Goal: Obtain resource: Download file/media

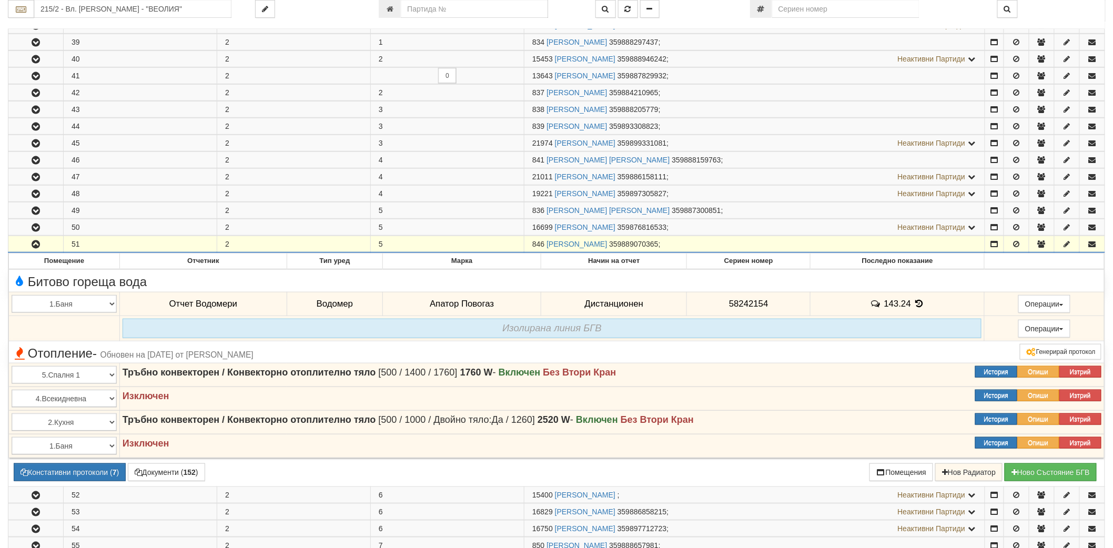
scroll to position [234, 0]
click at [116, 7] on input "215/2 - Вл. [PERSON_NAME] - "ВЕОЛИЯ"" at bounding box center [132, 9] width 197 height 18
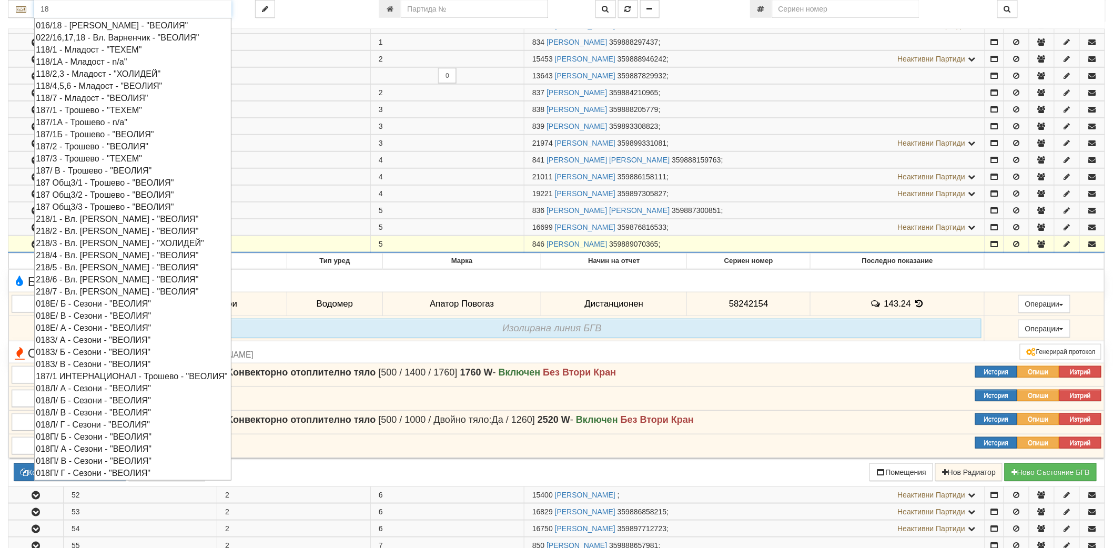
click at [77, 317] on div "018Е/ В - Сезони - "ВЕОЛИЯ"" at bounding box center [133, 316] width 194 height 12
type input "018Е/ В - Сезони - "ВЕОЛИЯ""
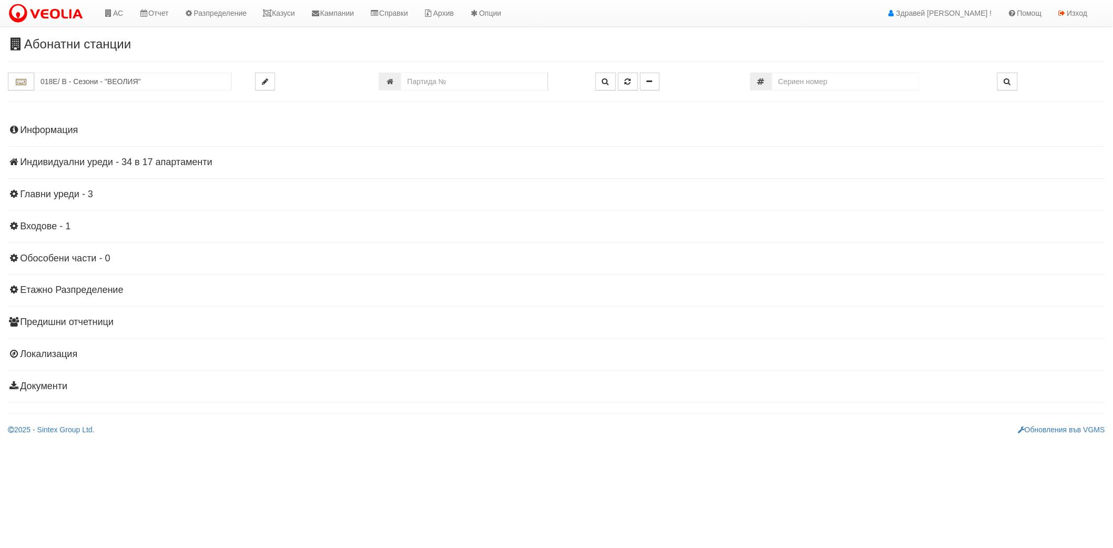
scroll to position [0, 0]
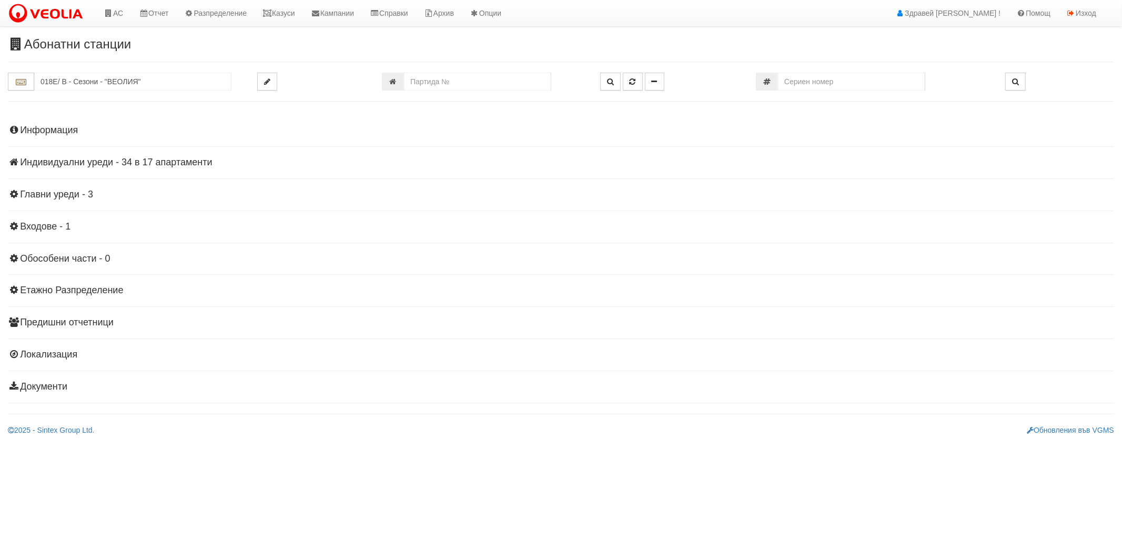
click at [132, 164] on h4 "Индивидуални уреди - 34 в 17 апартаменти" at bounding box center [561, 162] width 1106 height 11
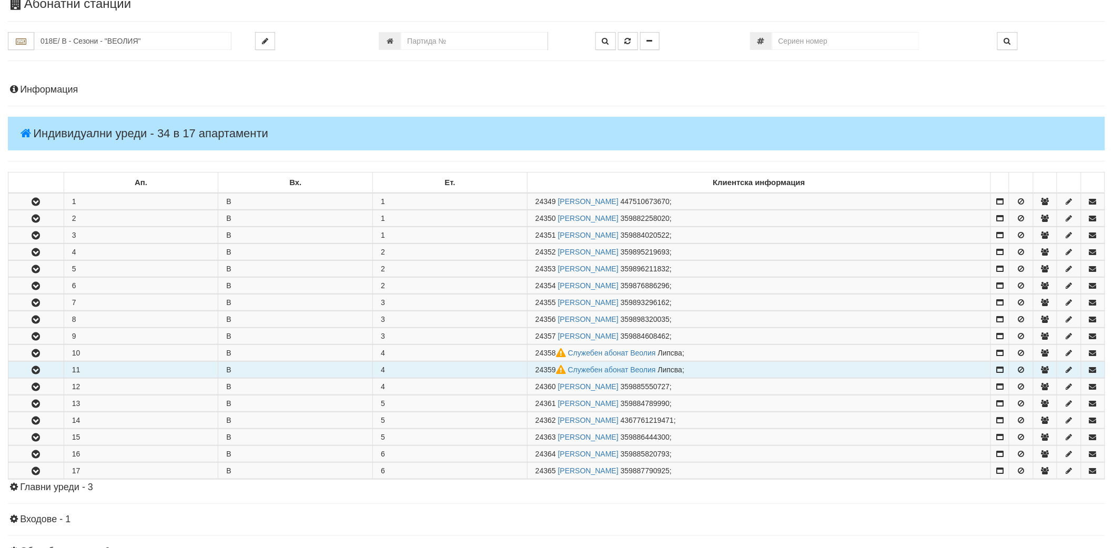
scroll to position [58, 0]
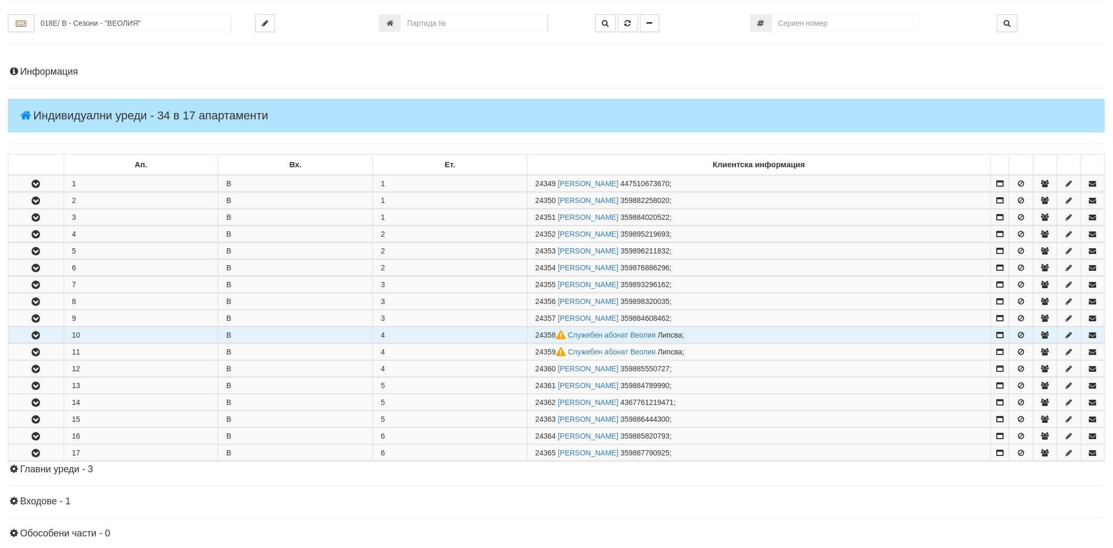
click at [41, 334] on icon "button" at bounding box center [35, 335] width 13 height 7
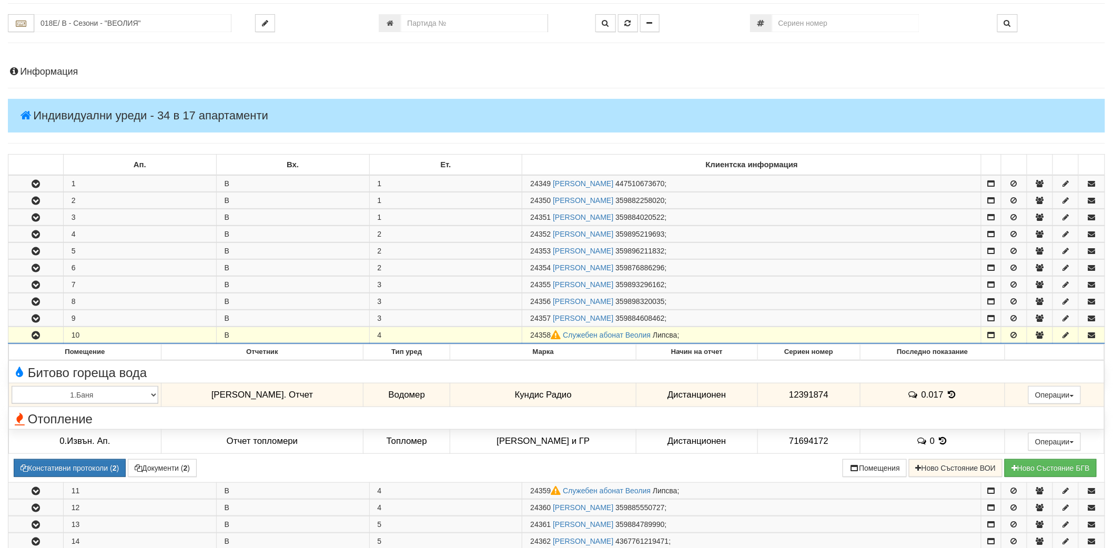
drag, startPoint x: 551, startPoint y: 335, endPoint x: 528, endPoint y: 336, distance: 23.2
click at [528, 336] on td "24358 Служебен абонат Веолия [GEOGRAPHIC_DATA] ;" at bounding box center [751, 335] width 459 height 17
click at [534, 337] on span "24358" at bounding box center [546, 335] width 33 height 8
click at [530, 337] on td "24358 Служебен абонат Веолия [GEOGRAPHIC_DATA] ;" at bounding box center [751, 335] width 459 height 17
drag, startPoint x: 532, startPoint y: 337, endPoint x: 553, endPoint y: 334, distance: 21.3
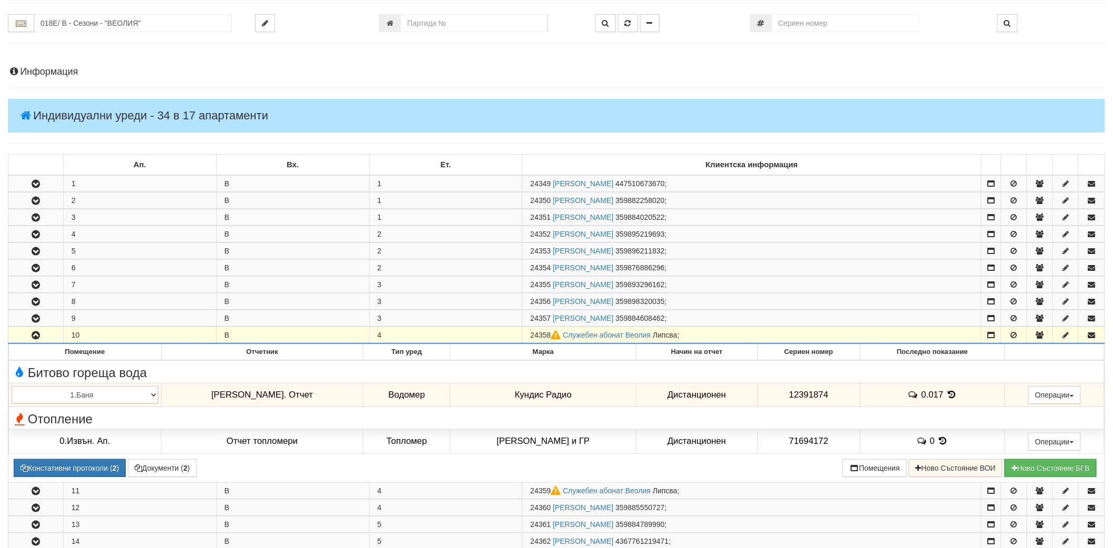
click at [553, 334] on span "24358" at bounding box center [546, 335] width 33 height 8
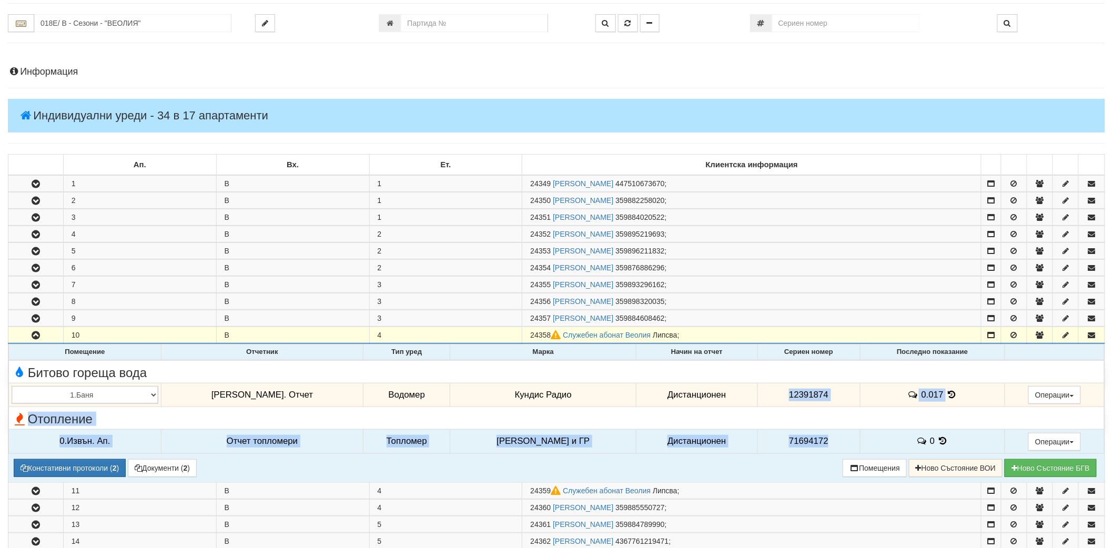
drag, startPoint x: 772, startPoint y: 397, endPoint x: 819, endPoint y: 449, distance: 69.7
click at [819, 449] on tbody "[PERSON_NAME] намерени записи! [GEOGRAPHIC_DATA] вода 1.Баня 2.Кухня 3.Тоалетна…" at bounding box center [557, 406] width 1096 height 93
click at [817, 445] on td "71694172" at bounding box center [809, 441] width 103 height 24
drag, startPoint x: 815, startPoint y: 444, endPoint x: 765, endPoint y: 390, distance: 73.7
click at [765, 390] on tbody "[PERSON_NAME] намерени записи! [GEOGRAPHIC_DATA] вода 1.Баня 2.Кухня 3.Тоалетна…" at bounding box center [557, 406] width 1096 height 93
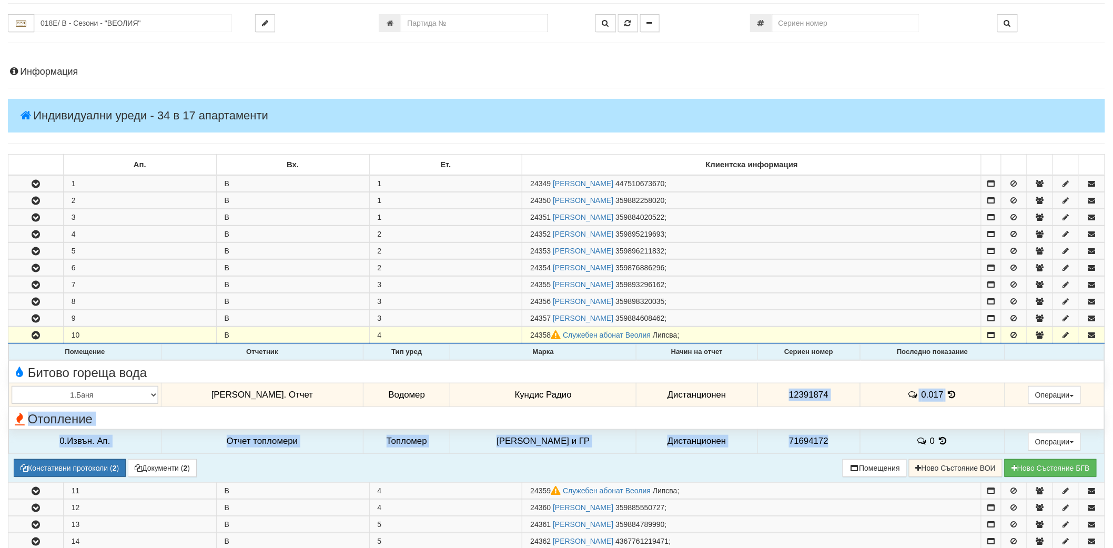
click at [789, 391] on span "12391874" at bounding box center [808, 395] width 39 height 10
drag, startPoint x: 773, startPoint y: 392, endPoint x: 817, endPoint y: 445, distance: 68.8
click at [817, 445] on tbody "[PERSON_NAME] намерени записи! [GEOGRAPHIC_DATA] вода 1.Баня 2.Кухня 3.Тоалетна…" at bounding box center [557, 406] width 1096 height 93
click at [819, 442] on td "71694172" at bounding box center [809, 441] width 103 height 24
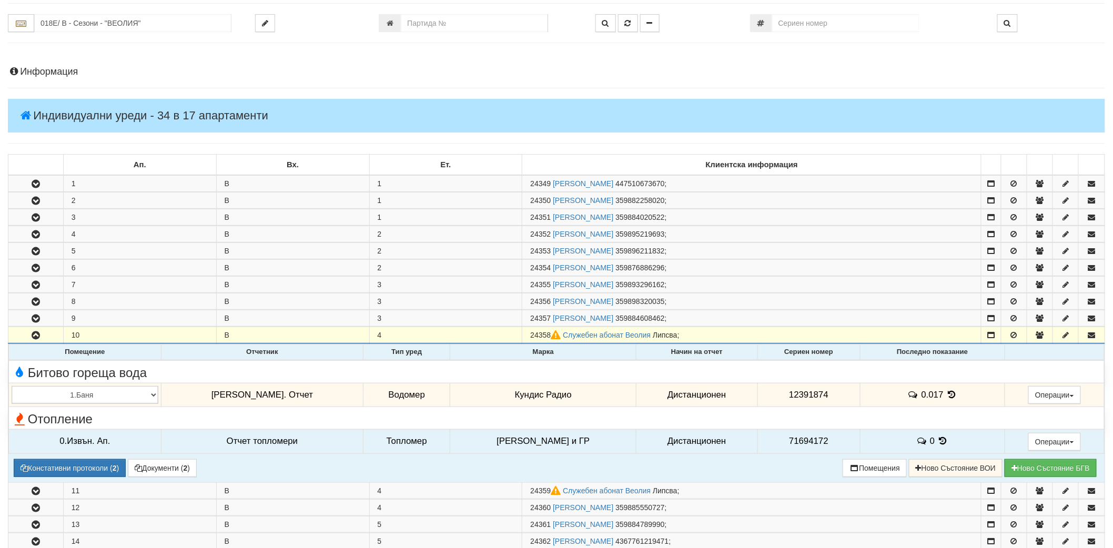
drag, startPoint x: 814, startPoint y: 442, endPoint x: 840, endPoint y: 446, distance: 26.0
click at [843, 446] on td "71694172" at bounding box center [809, 441] width 103 height 24
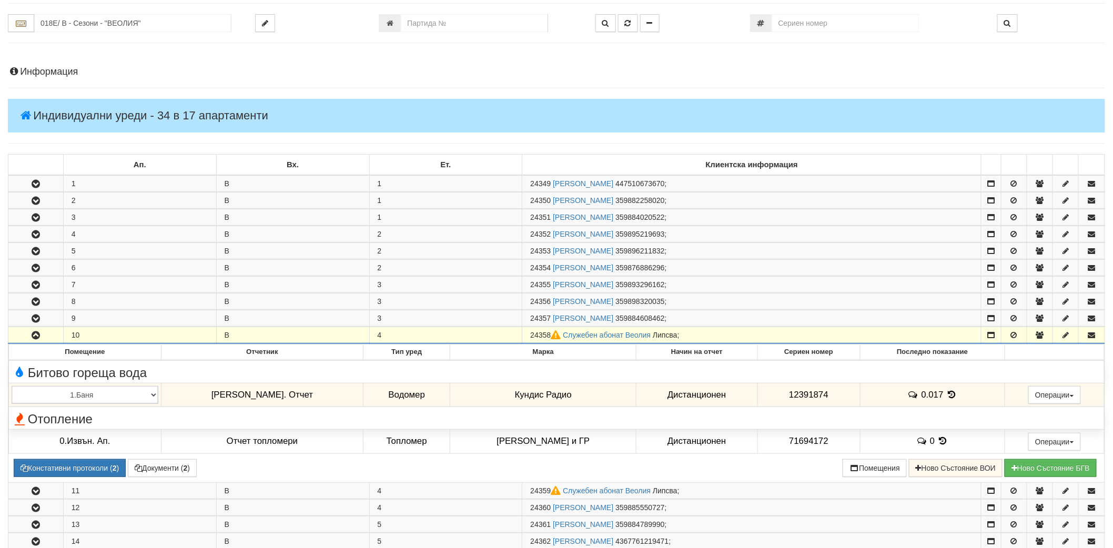
drag, startPoint x: 534, startPoint y: 337, endPoint x: 549, endPoint y: 338, distance: 14.7
click at [549, 338] on span "24358" at bounding box center [546, 335] width 33 height 8
click at [531, 339] on td "24358 Служебен абонат Веолия [GEOGRAPHIC_DATA] ;" at bounding box center [751, 335] width 459 height 17
drag, startPoint x: 530, startPoint y: 337, endPoint x: 551, endPoint y: 332, distance: 21.1
click at [551, 332] on td "24358 Служебен абонат Веолия [GEOGRAPHIC_DATA] ;" at bounding box center [751, 335] width 459 height 17
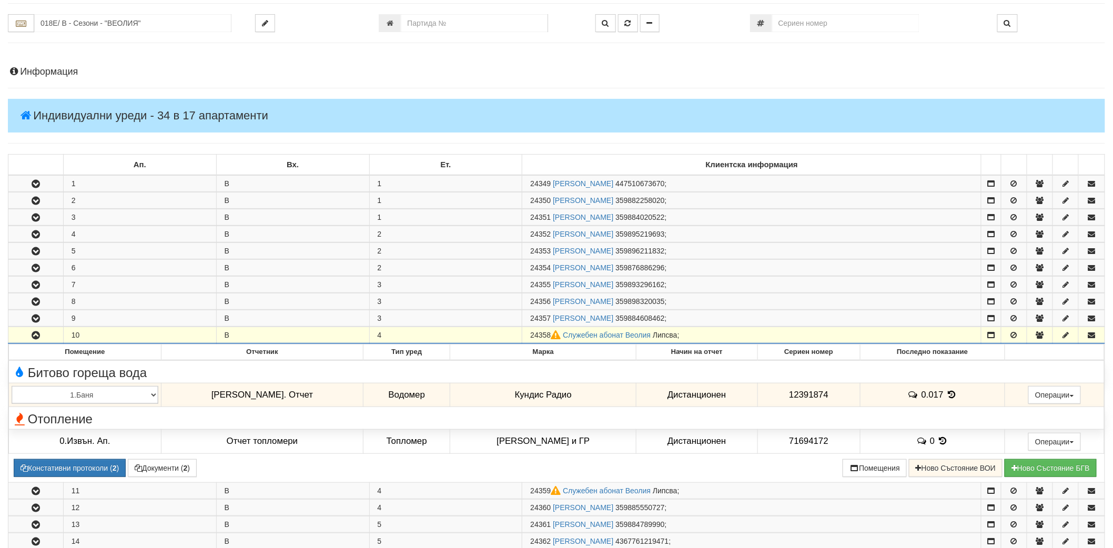
copy span "24358"
click at [538, 335] on span "24358" at bounding box center [546, 335] width 33 height 8
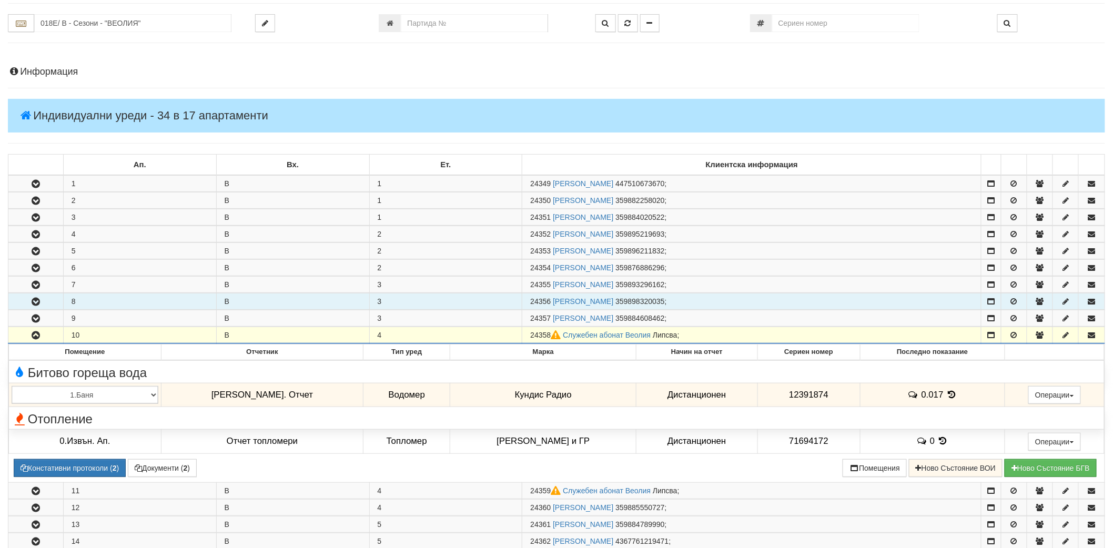
click at [33, 298] on icon "button" at bounding box center [35, 301] width 13 height 7
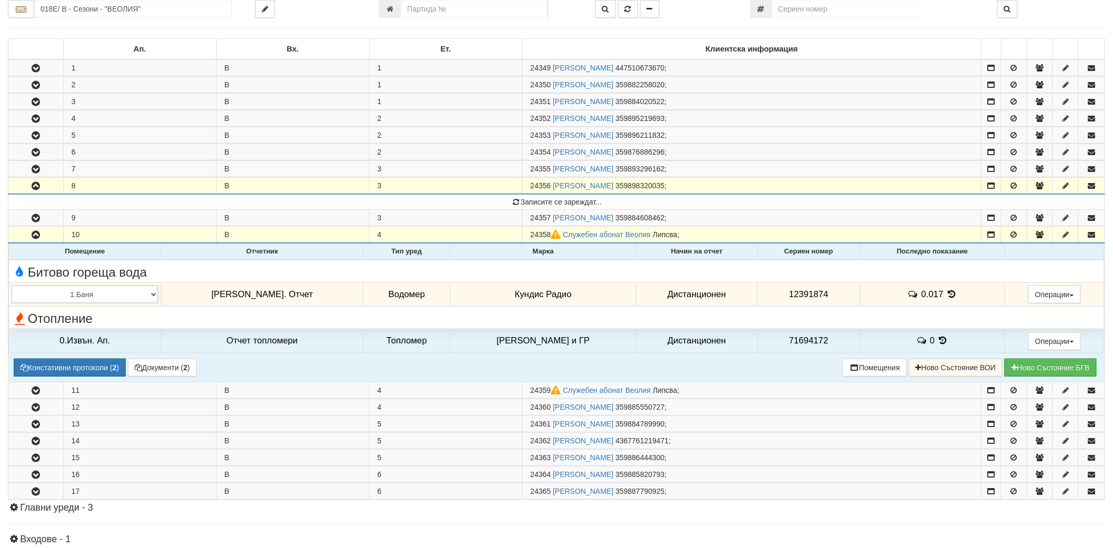
scroll to position [175, 0]
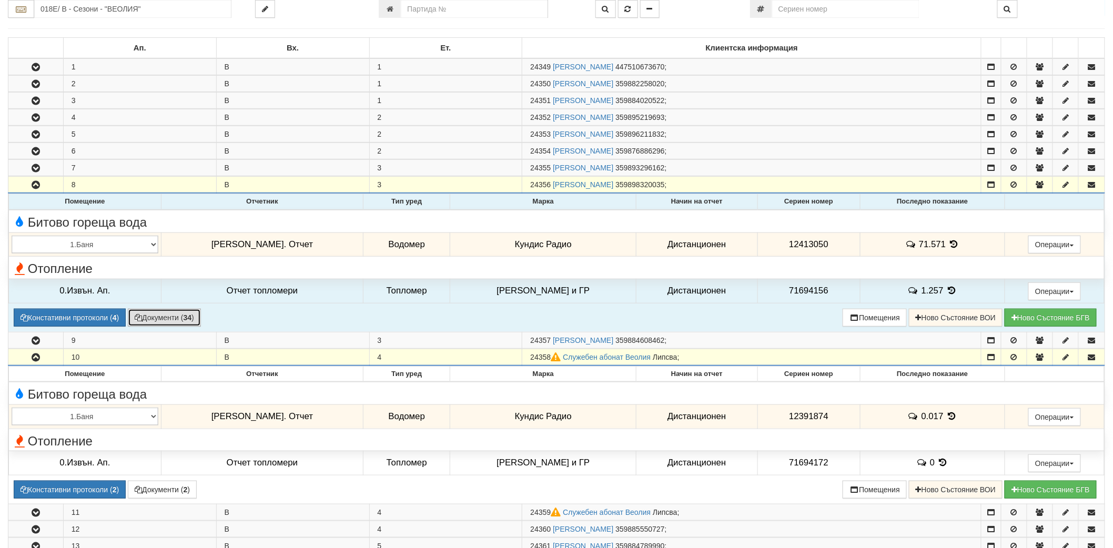
click at [156, 320] on button "Документи ( 34 )" at bounding box center [164, 318] width 73 height 18
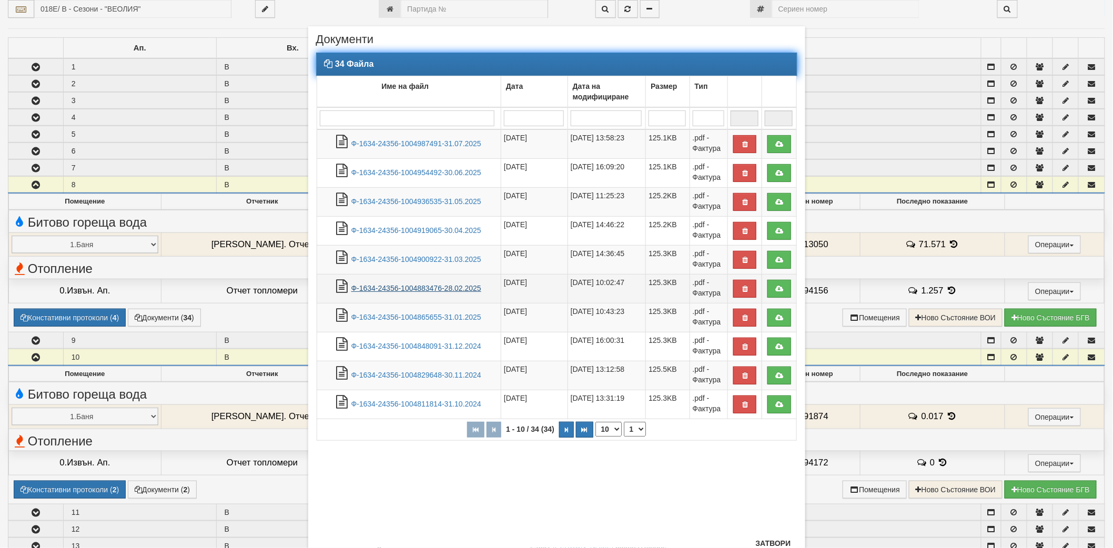
click at [403, 285] on link "Ф-1634-24356-1004883476-28.02.2025" at bounding box center [416, 288] width 130 height 8
click at [421, 319] on link "Ф-1634-24356-1004865655-31.01.2025" at bounding box center [416, 317] width 130 height 8
click at [426, 255] on link "Ф-1634-24356-1004900922-31.03.2025" at bounding box center [416, 259] width 130 height 8
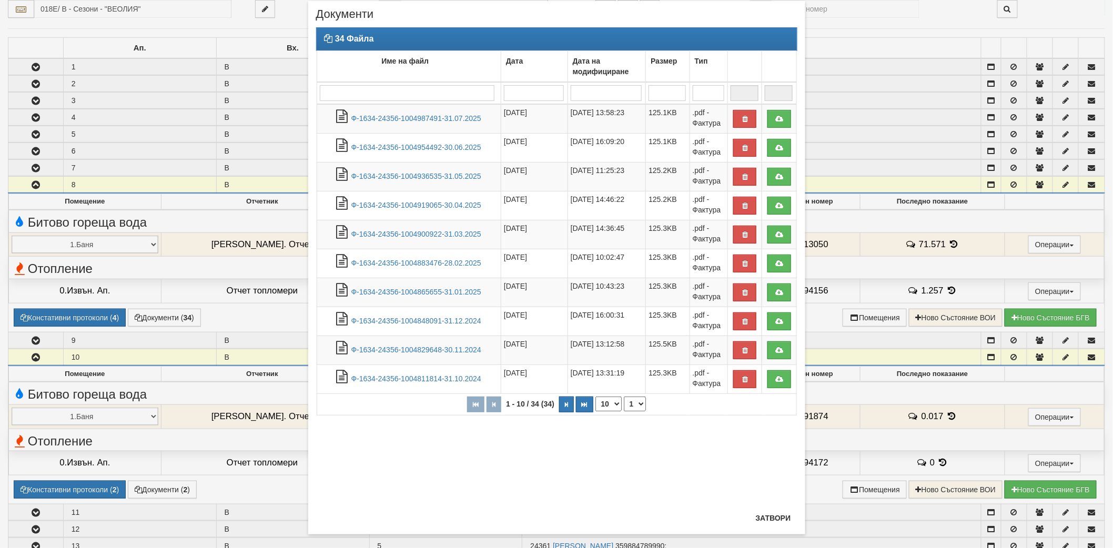
scroll to position [38, 0]
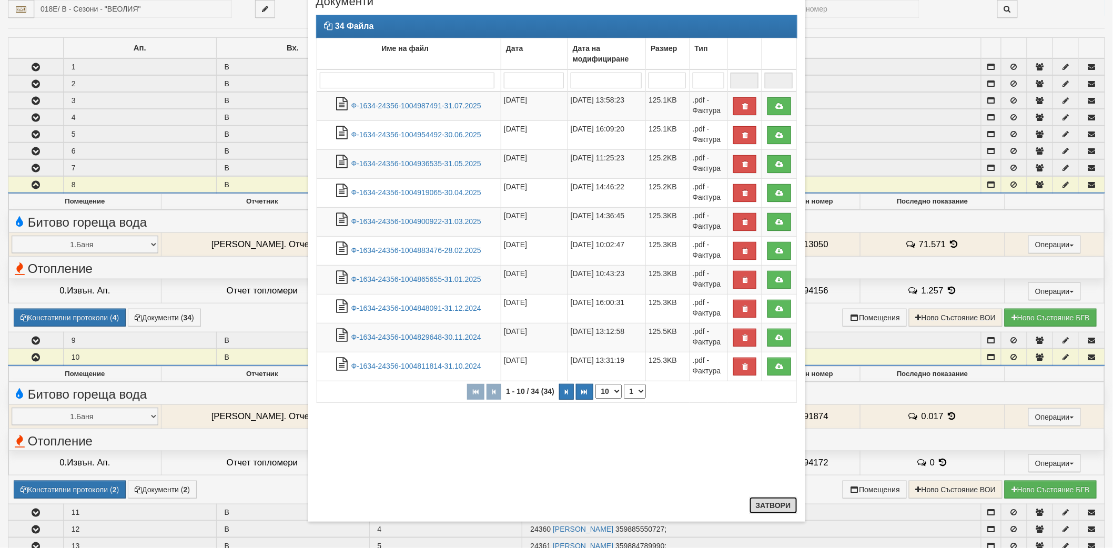
click at [775, 497] on button "Затвори" at bounding box center [774, 505] width 48 height 17
